Goal: Task Accomplishment & Management: Use online tool/utility

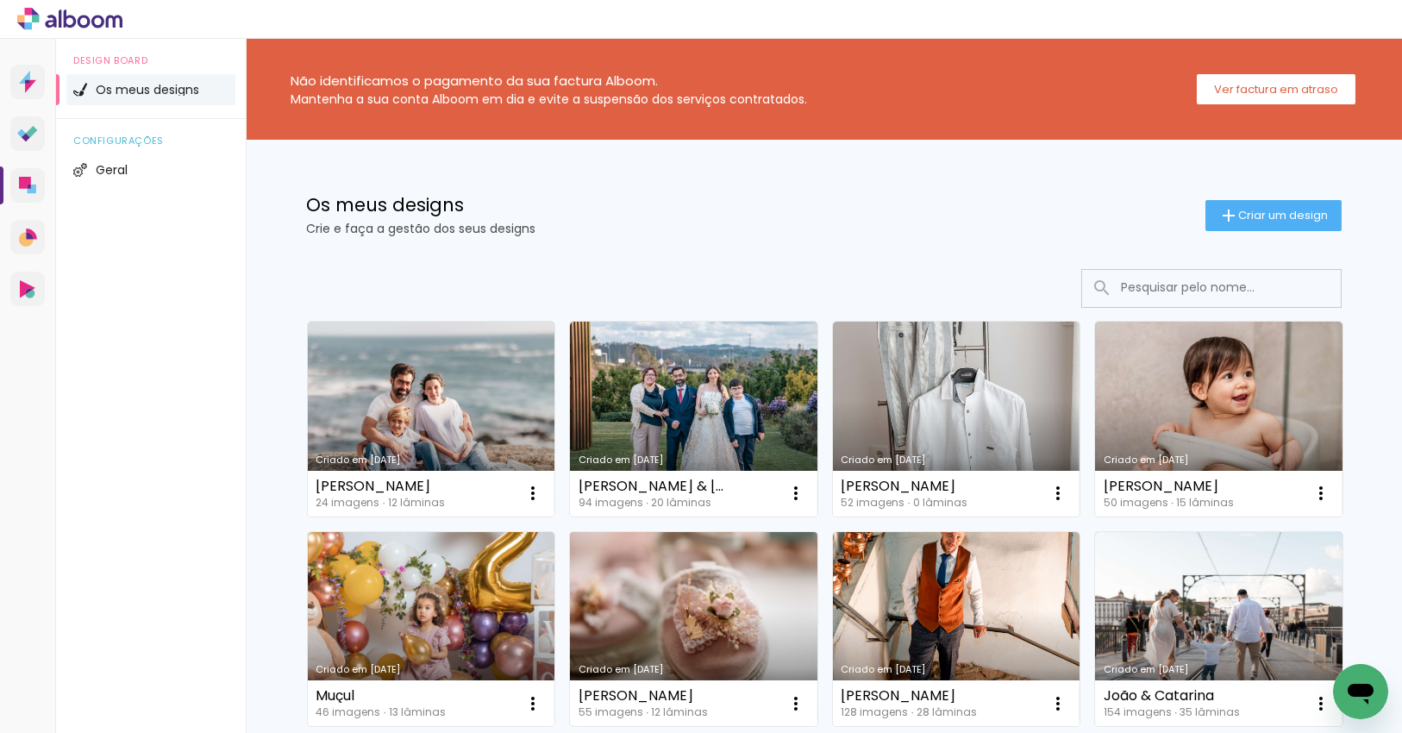
click at [727, 576] on link "Criado em [DATE]" at bounding box center [693, 629] width 247 height 195
